Goal: Transaction & Acquisition: Purchase product/service

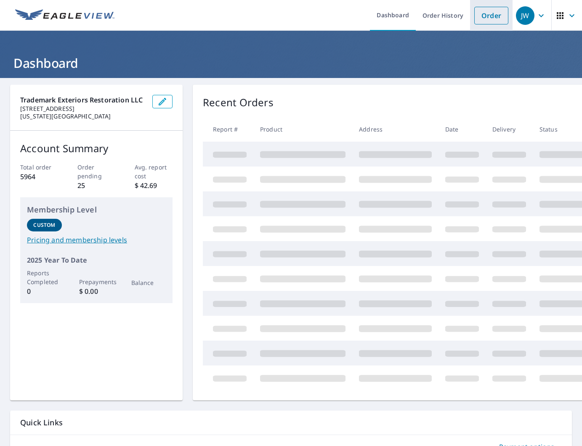
click at [492, 12] on link "Order" at bounding box center [492, 16] width 34 height 18
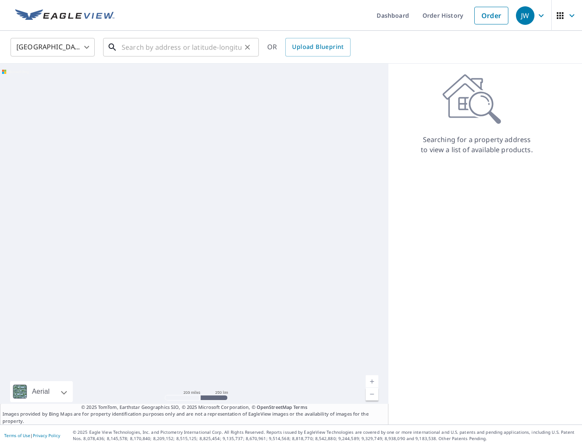
click at [207, 44] on input "text" at bounding box center [182, 47] width 120 height 24
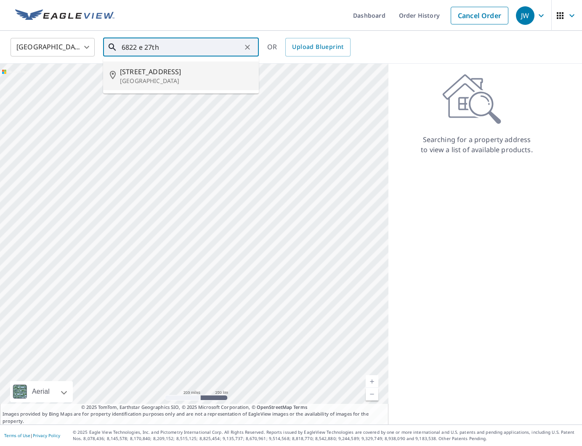
click at [200, 77] on p "[GEOGRAPHIC_DATA]" at bounding box center [186, 81] width 132 height 8
type input "[STREET_ADDRESS]"
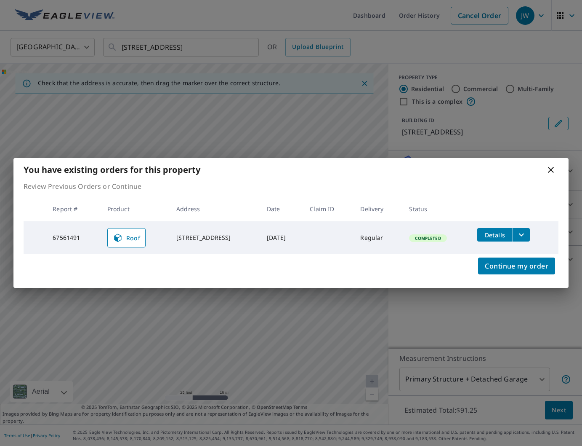
click at [530, 235] on button "filesDropdownBtn-67561491" at bounding box center [521, 234] width 17 height 13
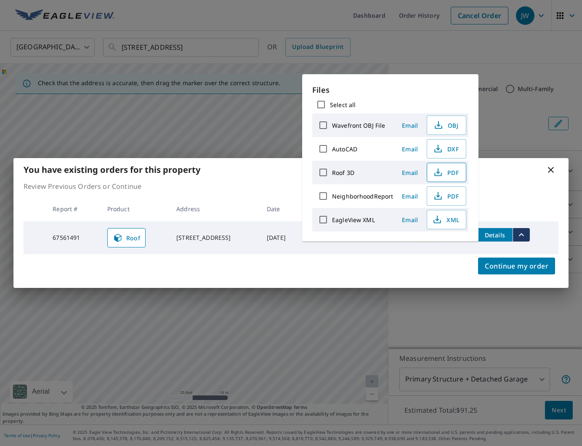
click at [439, 169] on icon "button" at bounding box center [438, 172] width 10 height 10
click at [553, 174] on icon at bounding box center [551, 170] width 10 height 10
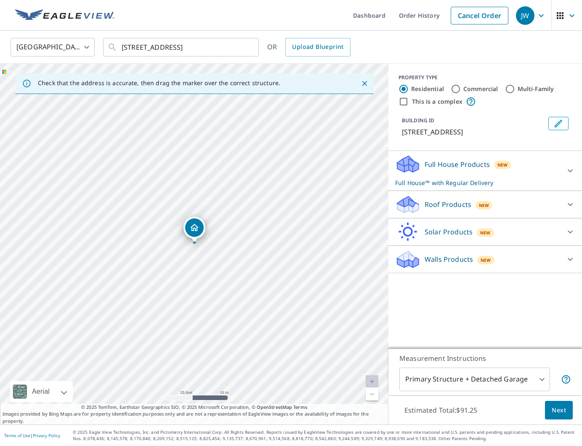
click at [551, 169] on div "Full House Products New Full House™ with Regular Delivery" at bounding box center [477, 170] width 165 height 33
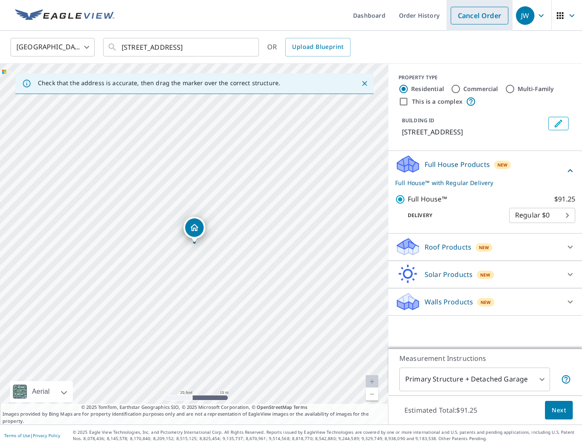
click at [481, 16] on link "Cancel Order" at bounding box center [480, 16] width 58 height 18
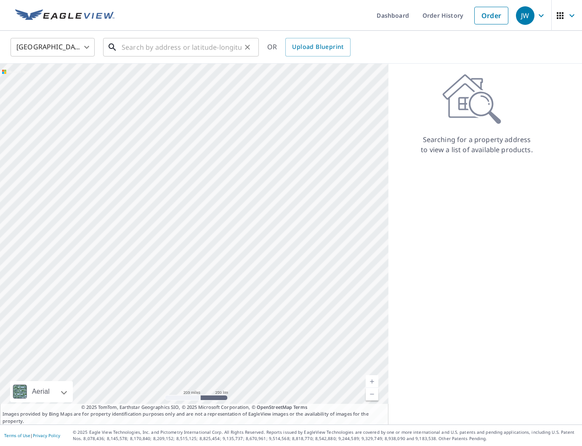
click at [197, 56] on input "text" at bounding box center [182, 47] width 120 height 24
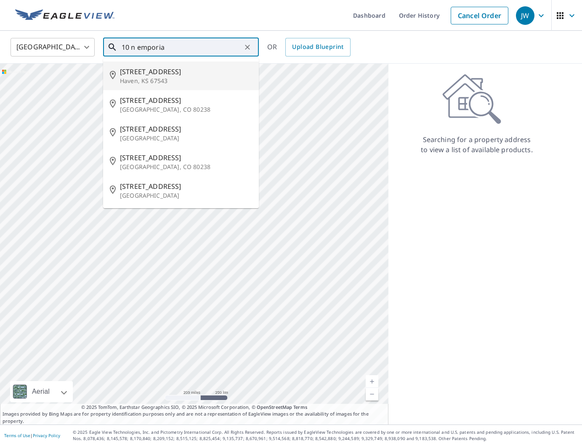
click at [130, 48] on input "10 n emporia" at bounding box center [182, 47] width 120 height 24
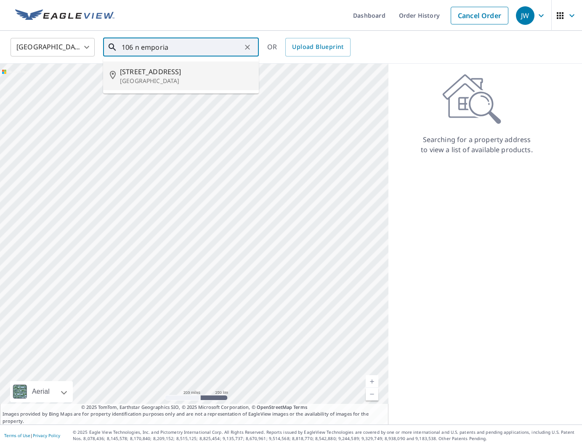
click at [191, 71] on span "[STREET_ADDRESS]" at bounding box center [186, 72] width 132 height 10
type input "[STREET_ADDRESS]"
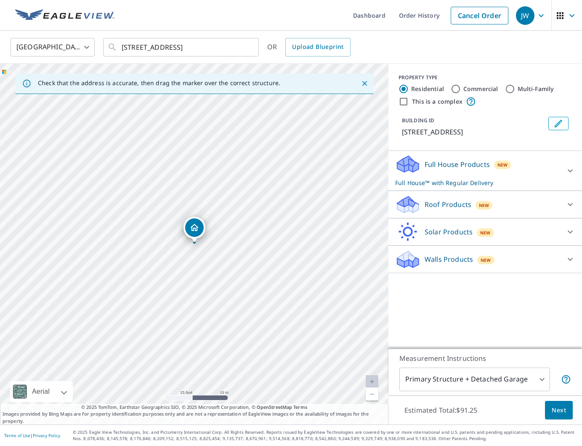
click at [468, 201] on p "Roof Products" at bounding box center [448, 204] width 47 height 10
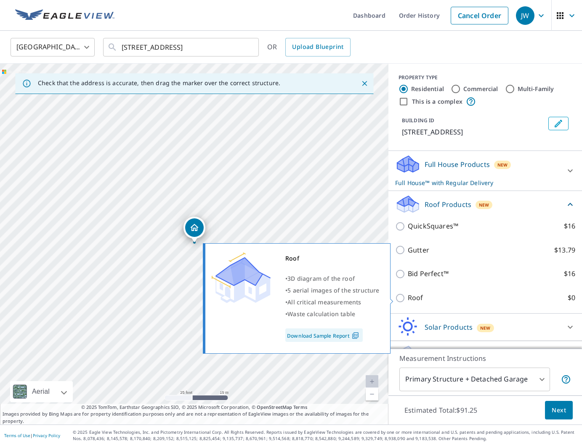
click at [409, 301] on p "Roof" at bounding box center [416, 297] width 16 height 11
click at [408, 301] on input "Roof $0" at bounding box center [401, 298] width 13 height 10
checkbox input "true"
type input "3"
checkbox input "false"
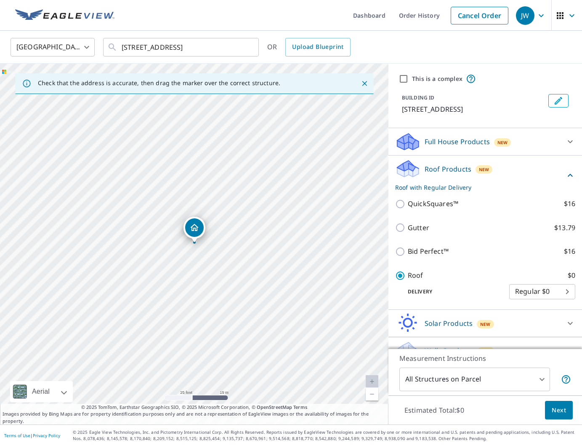
click at [569, 415] on button "Next" at bounding box center [559, 410] width 28 height 19
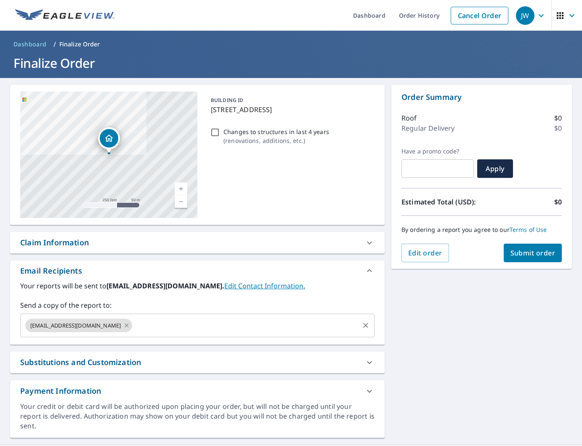
click at [225, 329] on input "text" at bounding box center [246, 325] width 225 height 16
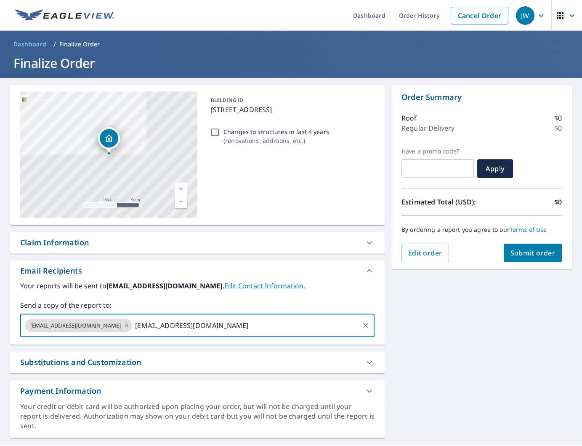
type input "[EMAIL_ADDRESS][DOMAIN_NAME]"
type input "pribrayn."
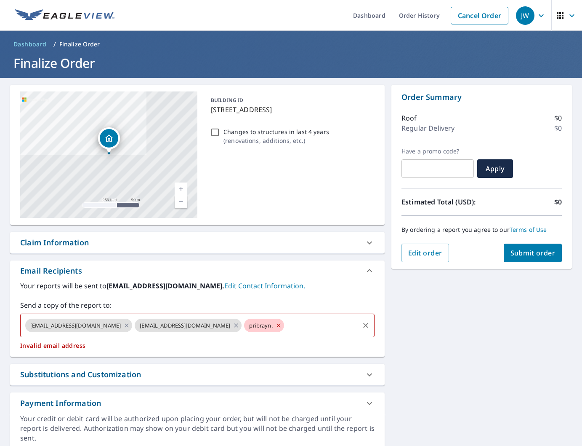
click at [275, 324] on icon at bounding box center [278, 325] width 7 height 9
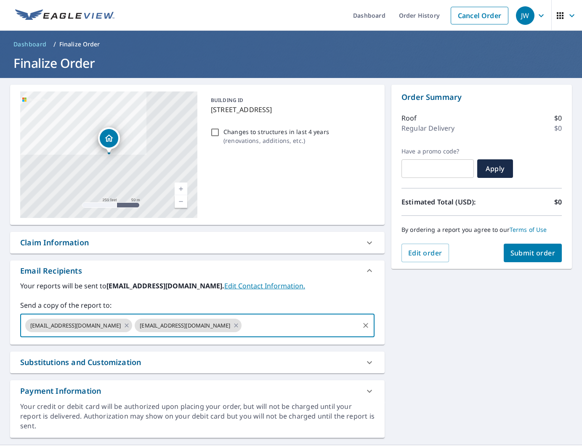
paste input "[EMAIL_ADDRESS][DOMAIN_NAME]"
type input "[EMAIL_ADDRESS][DOMAIN_NAME]"
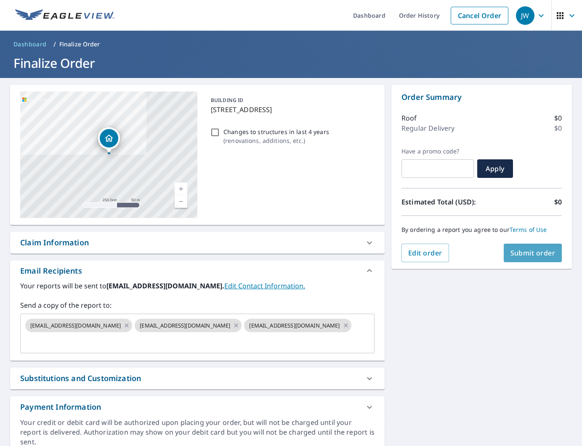
click at [524, 249] on span "Submit order" at bounding box center [533, 252] width 45 height 9
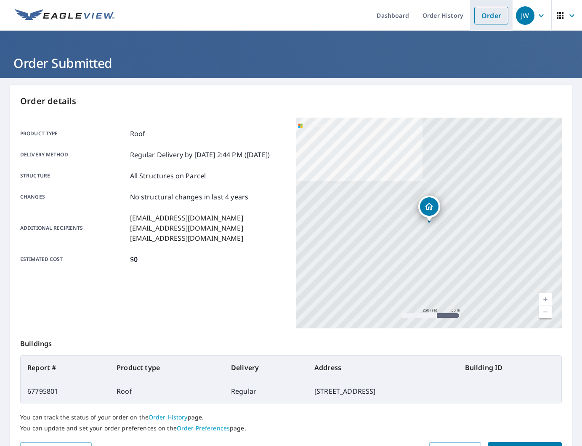
drag, startPoint x: 478, startPoint y: 12, endPoint x: 457, endPoint y: 19, distance: 22.4
click at [478, 12] on link "Order" at bounding box center [492, 16] width 34 height 18
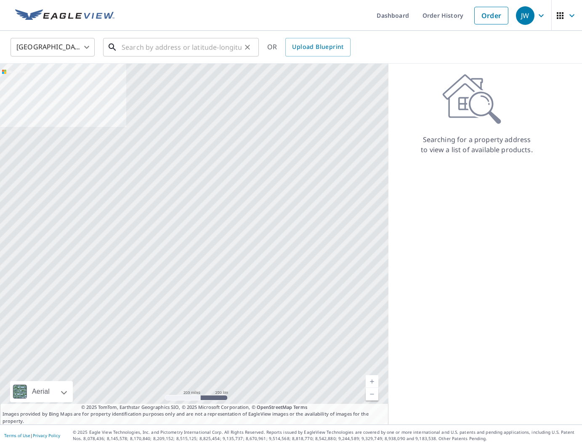
click at [171, 45] on input "text" at bounding box center [182, 47] width 120 height 24
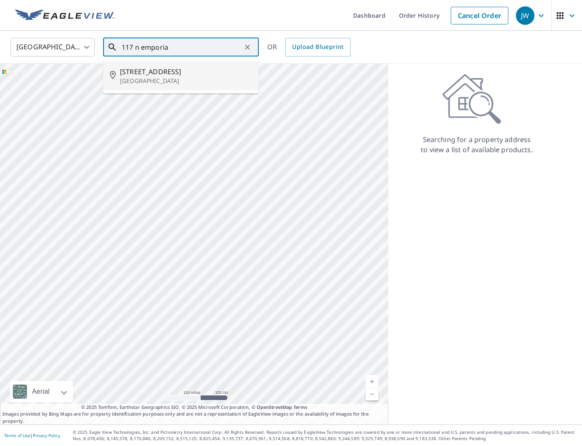
click at [160, 82] on p "[GEOGRAPHIC_DATA]" at bounding box center [186, 81] width 132 height 8
type input "[STREET_ADDRESS]"
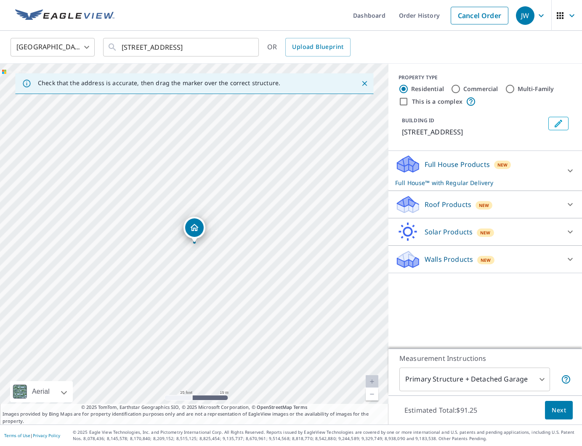
click at [425, 204] on p "Roof Products" at bounding box center [448, 204] width 47 height 10
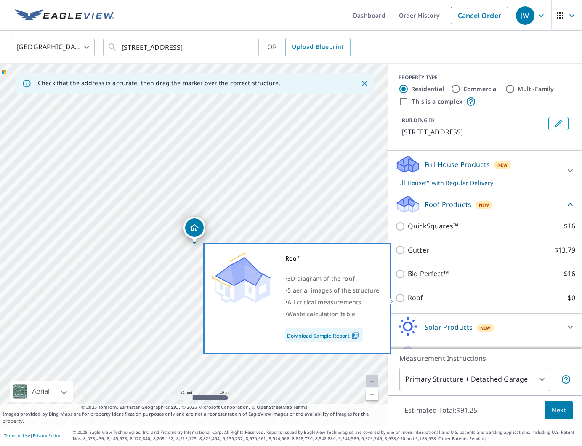
click at [419, 295] on p "Roof" at bounding box center [416, 297] width 16 height 11
click at [408, 295] on input "Roof $0" at bounding box center [401, 298] width 13 height 10
checkbox input "true"
type input "3"
checkbox input "false"
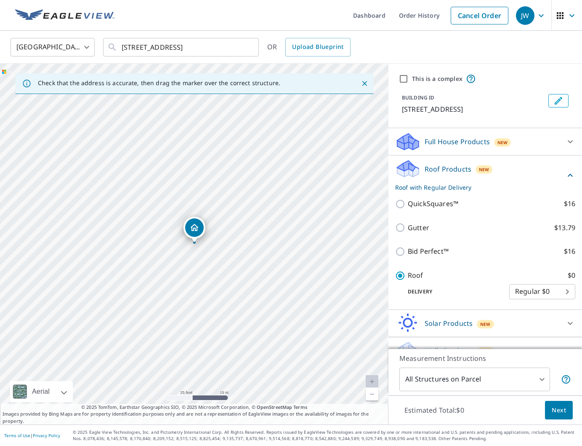
click at [553, 410] on span "Next" at bounding box center [559, 410] width 14 height 11
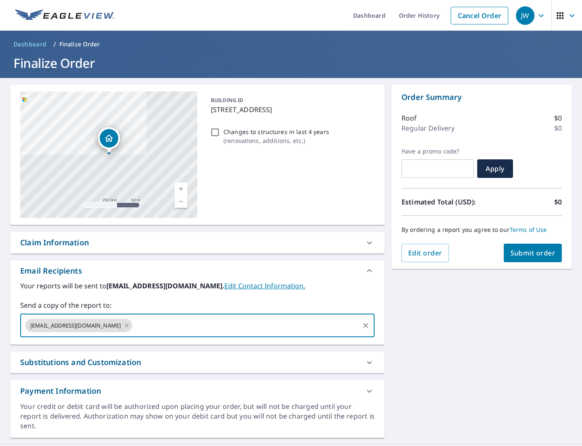
click at [148, 325] on input "text" at bounding box center [246, 325] width 225 height 16
type input "[EMAIL_ADDRESS][DOMAIN_NAME]"
paste input "[EMAIL_ADDRESS][DOMAIN_NAME]"
type input "[EMAIL_ADDRESS][DOMAIN_NAME]"
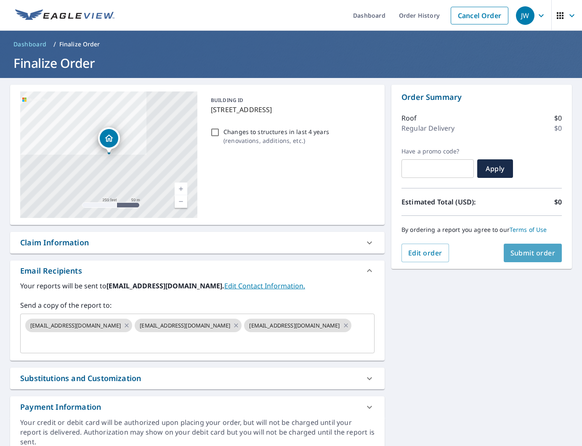
click at [527, 253] on span "Submit order" at bounding box center [533, 252] width 45 height 9
